Goal: Task Accomplishment & Management: Use online tool/utility

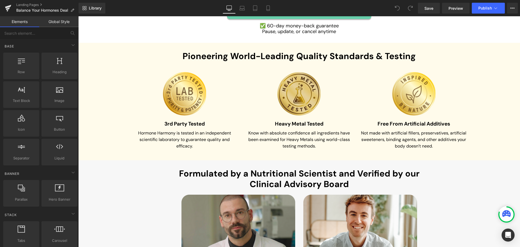
scroll to position [3224, 0]
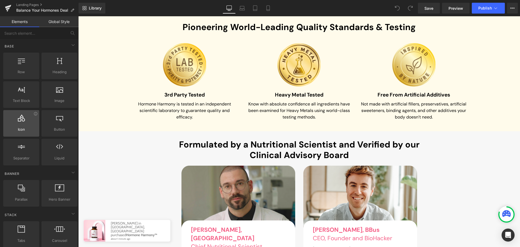
drag, startPoint x: 270, startPoint y: 12, endPoint x: 28, endPoint y: 132, distance: 271.1
click at [270, 12] on link "Mobile" at bounding box center [268, 8] width 13 height 11
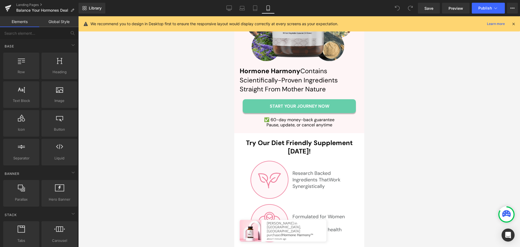
scroll to position [3308, 0]
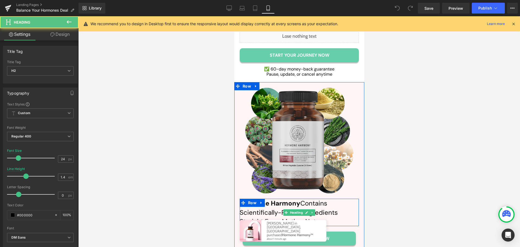
click at [330, 199] on h2 "Hormone Harmony Contains Scientifically-Proven Ingredients Straight From Mother…" at bounding box center [298, 212] width 119 height 27
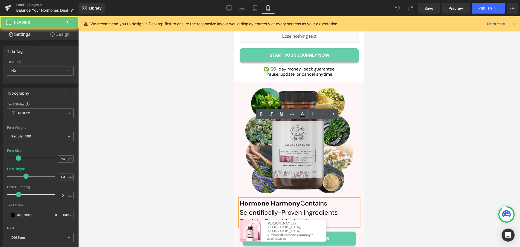
click at [325, 199] on h2 "Hormone Harmony Contains Scientifically-Proven Ingredients Straight From Mother…" at bounding box center [298, 212] width 119 height 27
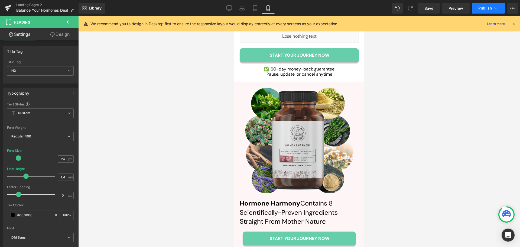
click at [484, 9] on span "Publish" at bounding box center [485, 8] width 14 height 4
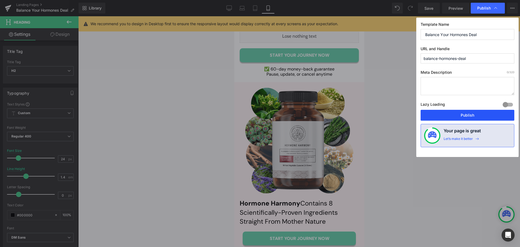
click at [451, 110] on button "Publish" at bounding box center [468, 115] width 94 height 11
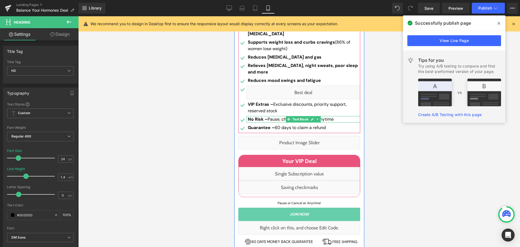
scroll to position [0, 0]
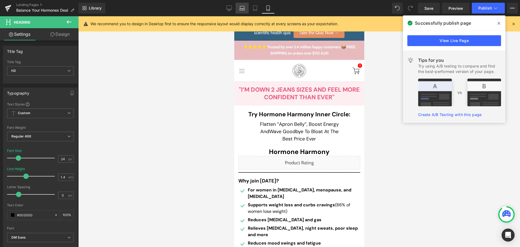
drag, startPoint x: 247, startPoint y: 13, endPoint x: 245, endPoint y: 9, distance: 5.3
click at [247, 13] on link "Laptop" at bounding box center [242, 8] width 13 height 11
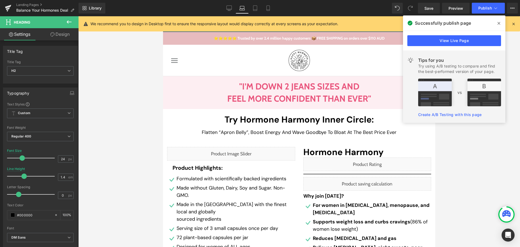
click at [245, 9] on icon at bounding box center [242, 10] width 5 height 2
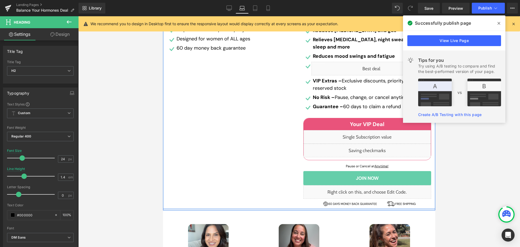
scroll to position [217, 0]
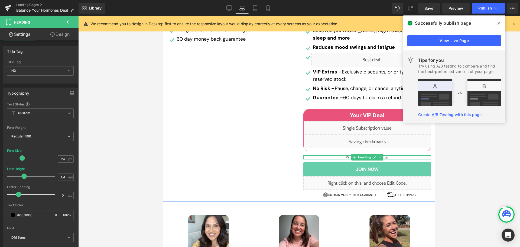
click at [390, 157] on h3 "Pause or Cancel at Anytime!" at bounding box center [367, 157] width 128 height 4
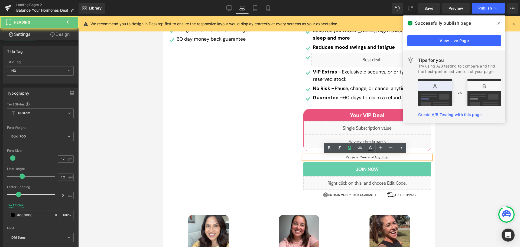
click at [384, 157] on u "Anytime!" at bounding box center [382, 157] width 14 height 4
click at [387, 158] on h3 "Pause or Cancel at Anytime!" at bounding box center [367, 157] width 128 height 4
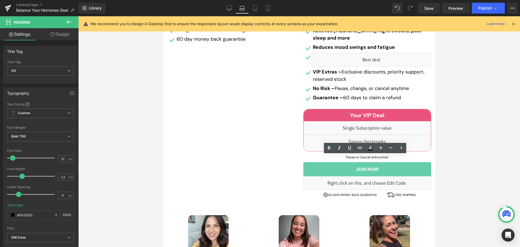
click at [457, 140] on div at bounding box center [299, 131] width 442 height 231
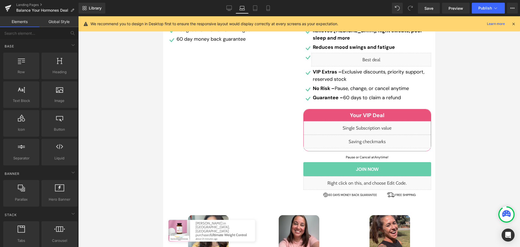
click at [476, 38] on div at bounding box center [299, 131] width 442 height 231
click at [480, 9] on span "Publish" at bounding box center [485, 8] width 14 height 4
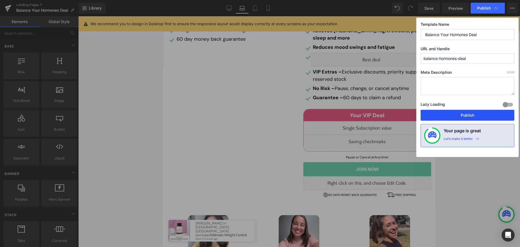
click at [484, 115] on button "Publish" at bounding box center [468, 115] width 94 height 11
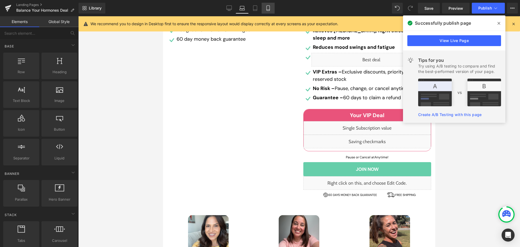
drag, startPoint x: 96, startPoint y: 122, endPoint x: 268, endPoint y: 11, distance: 204.5
click at [268, 11] on icon at bounding box center [268, 8] width 3 height 5
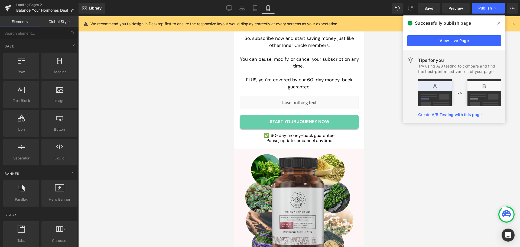
scroll to position [3296, 0]
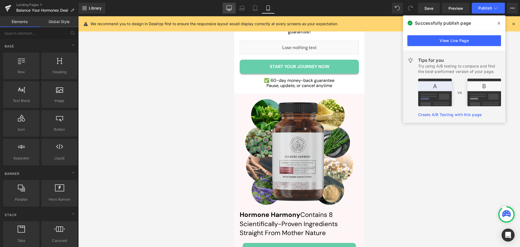
click at [228, 7] on icon at bounding box center [228, 7] width 5 height 5
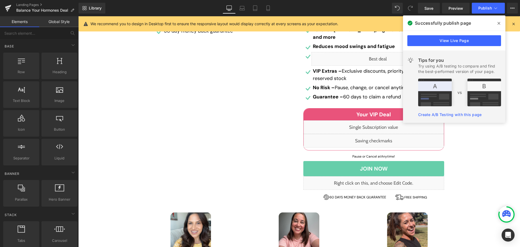
scroll to position [190, 0]
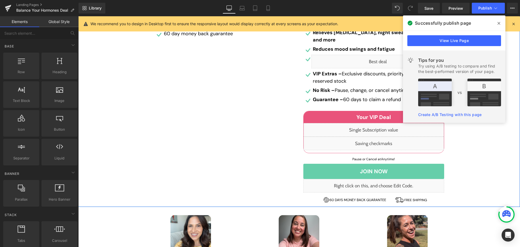
click at [473, 162] on div "Try Hormone Harmony Inner Circle: Heading Flatten “Apron Belly”, Boost Energy A…" at bounding box center [299, 58] width 442 height 294
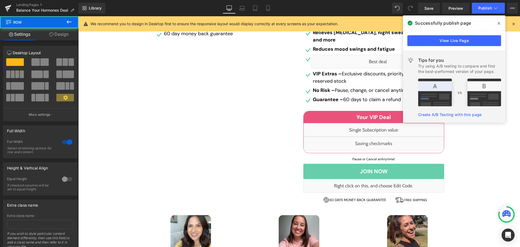
click at [498, 22] on icon at bounding box center [499, 23] width 3 height 3
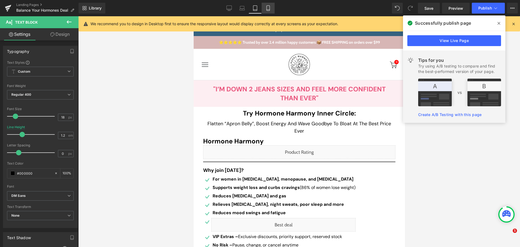
click at [270, 8] on icon at bounding box center [268, 8] width 3 height 5
type input "1.5"
type input "100"
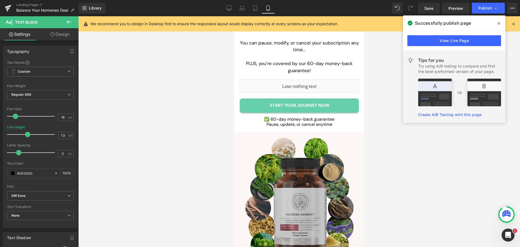
scroll to position [3259, 0]
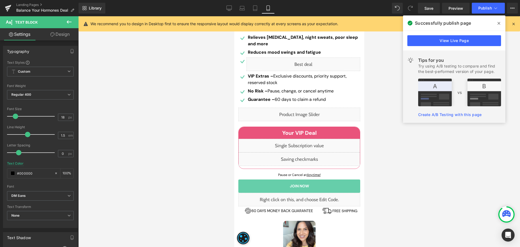
scroll to position [190, 0]
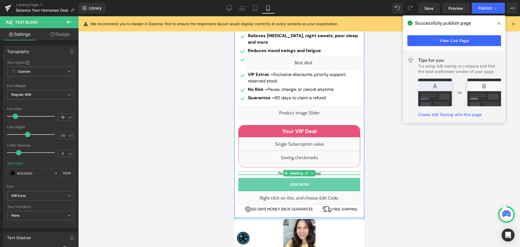
drag, startPoint x: 484, startPoint y: 19, endPoint x: 313, endPoint y: 174, distance: 231.3
click at [313, 174] on div "Pause or Cancel at Anytime! Heading" at bounding box center [299, 173] width 122 height 4
click at [313, 174] on u "Anytime!" at bounding box center [314, 173] width 14 height 4
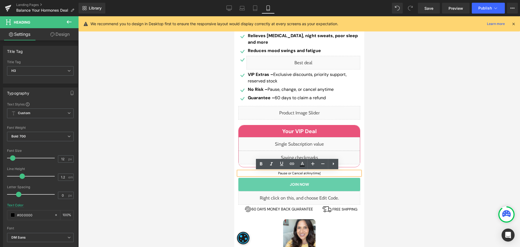
click at [441, 159] on div at bounding box center [299, 131] width 442 height 231
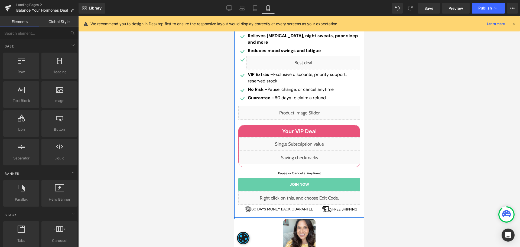
click at [334, 173] on h3 "Pause or Cancel at Anytime !" at bounding box center [299, 173] width 122 height 4
